Goal: Task Accomplishment & Management: Use online tool/utility

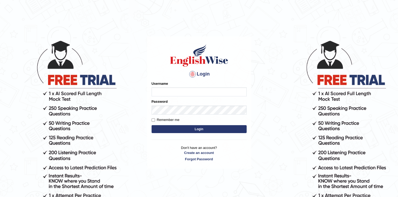
type input "Adedayo"
click at [211, 127] on button "Login" at bounding box center [198, 129] width 95 height 8
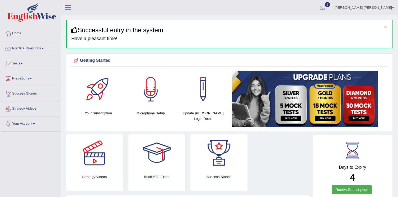
click at [18, 64] on link "Tests" at bounding box center [30, 62] width 60 height 13
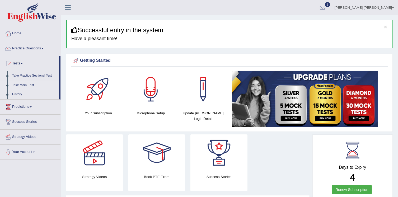
click at [20, 87] on link "Take Mock Test" at bounding box center [34, 84] width 49 height 9
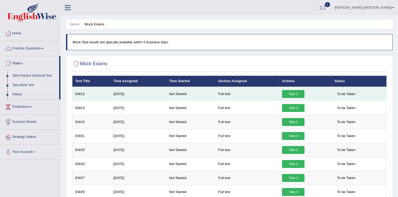
click at [289, 95] on link "Take it" at bounding box center [293, 94] width 22 height 8
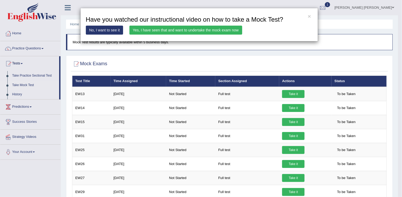
click at [192, 32] on link "Yes, I have seen that and want to undertake the mock exam now" at bounding box center [185, 30] width 113 height 9
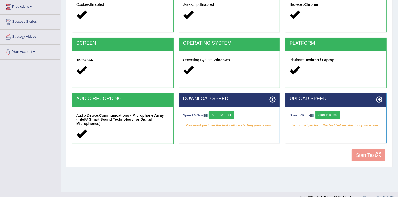
scroll to position [80, 0]
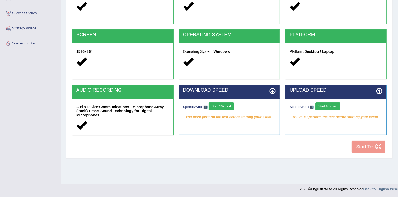
click at [221, 105] on button "Start 10s Test" at bounding box center [220, 106] width 25 height 8
click at [326, 105] on button "Start 10s Test" at bounding box center [327, 106] width 25 height 8
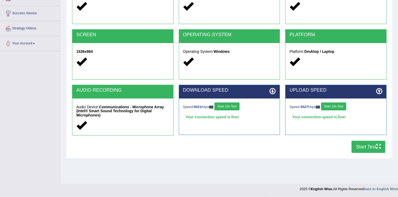
click at [370, 144] on button "Start Test" at bounding box center [368, 147] width 34 height 12
